Goal: Find specific page/section: Find specific page/section

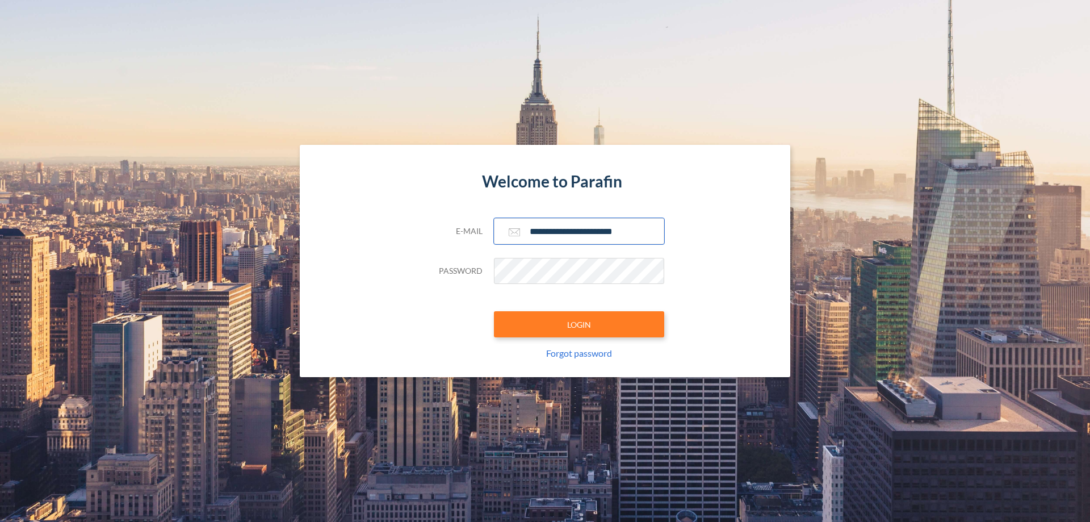
type input "**********"
click at [579, 324] on button "LOGIN" at bounding box center [579, 324] width 170 height 26
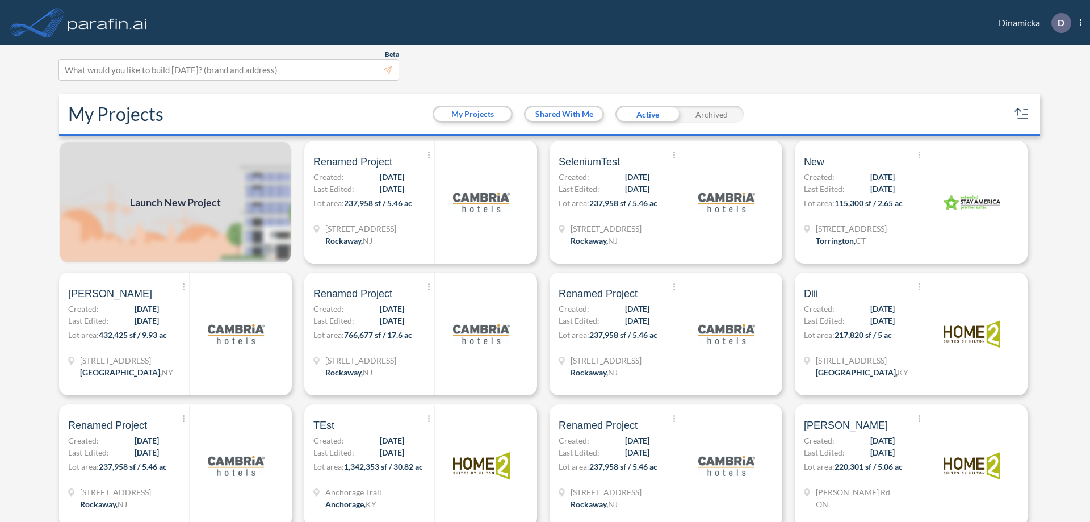
scroll to position [3, 0]
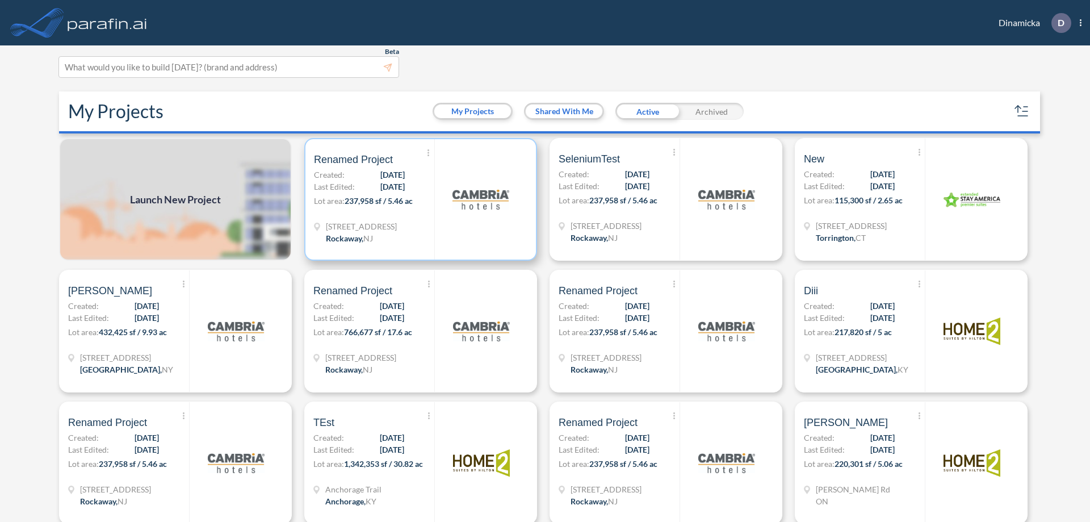
click at [418, 199] on p "Lot area: 237,958 sf / 5.46 ac" at bounding box center [374, 203] width 120 height 16
